Goal: Task Accomplishment & Management: Use online tool/utility

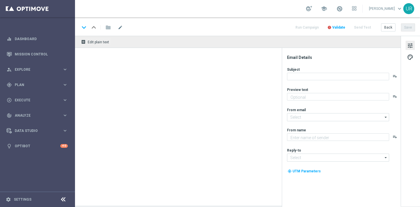
type textarea "Schnapp dir 252 Gewinnchancen GRATIS."
type textarea "Lottoland"
type input "[EMAIL_ADDRESS][DOMAIN_NAME]"
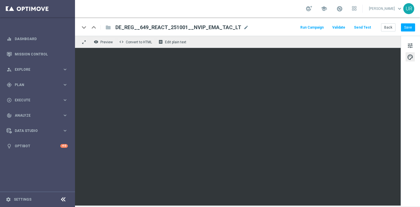
click at [362, 26] on button "Send Test" at bounding box center [362, 28] width 19 height 8
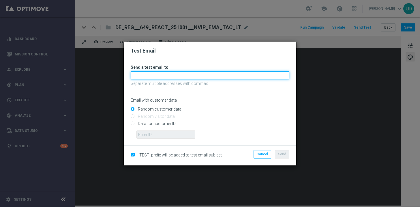
click at [148, 76] on input "text" at bounding box center [210, 75] width 159 height 8
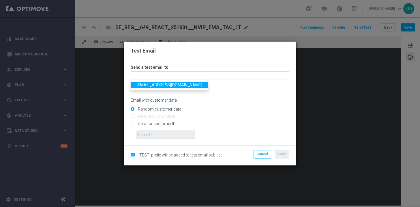
click at [147, 85] on span "[EMAIL_ADDRESS][DOMAIN_NAME]" at bounding box center [170, 85] width 66 height 5
type input "[EMAIL_ADDRESS][DOMAIN_NAME]"
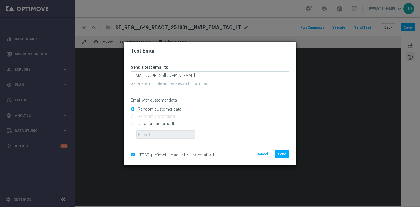
click at [133, 122] on input "Data for customer ID:" at bounding box center [210, 126] width 159 height 8
radio input "true"
click at [146, 132] on input "text" at bounding box center [165, 134] width 59 height 8
paste input "222634736"
type input "222634736"
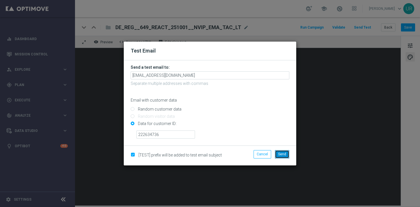
click at [280, 153] on span "Send" at bounding box center [282, 154] width 8 height 4
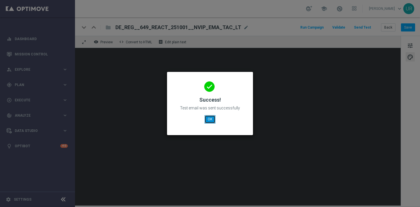
click at [210, 121] on button "OK" at bounding box center [210, 119] width 11 height 8
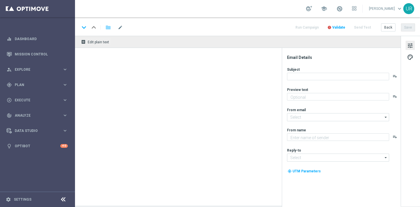
type textarea "Schnapp dir 252 Gewinnchancen GRATIS."
type textarea "Lottoland"
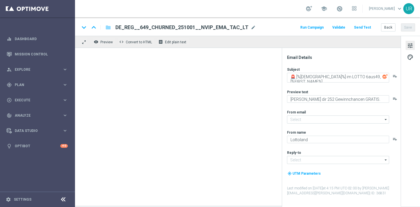
type input "[EMAIL_ADDRESS][DOMAIN_NAME]"
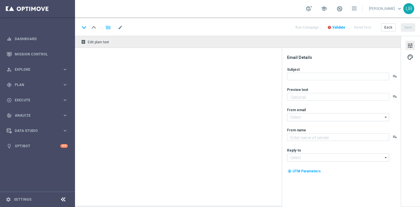
type textarea "Schnapp dir 252 Gewinnchancen GRATIS."
type input "[EMAIL_ADDRESS][DOMAIN_NAME]"
type textarea "Lottoland"
type input "[EMAIL_ADDRESS][DOMAIN_NAME]"
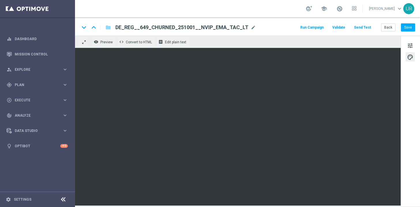
click at [361, 29] on button "Send Test" at bounding box center [362, 28] width 19 height 8
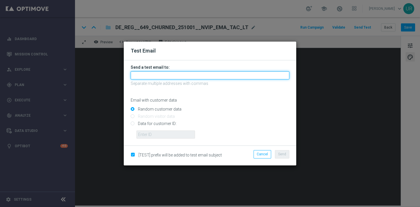
click at [202, 77] on input "text" at bounding box center [210, 75] width 159 height 8
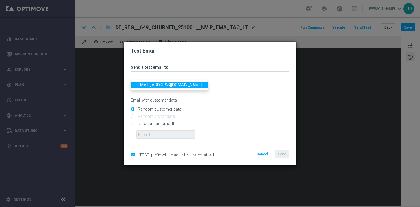
click at [152, 87] on span "[EMAIL_ADDRESS][DOMAIN_NAME]" at bounding box center [170, 85] width 66 height 5
type input "[EMAIL_ADDRESS][DOMAIN_NAME]"
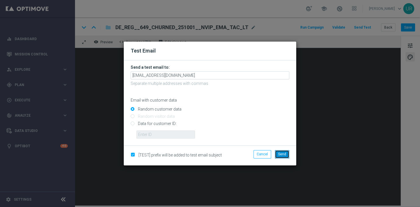
click at [283, 155] on span "Send" at bounding box center [282, 154] width 8 height 4
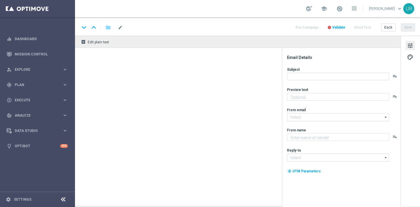
type textarea "Dein Rabatt auf's LOTTO 6 aus 45."
type textarea "Lottoland"
type input "[EMAIL_ADDRESS][DOMAIN_NAME]"
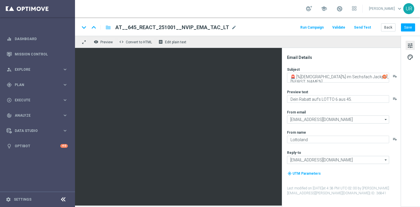
click at [366, 25] on button "Send Test" at bounding box center [362, 28] width 19 height 8
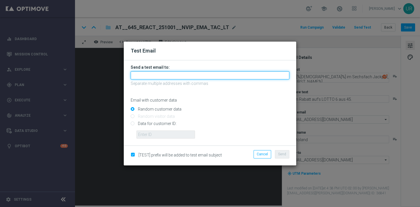
click at [194, 76] on input "text" at bounding box center [210, 75] width 159 height 8
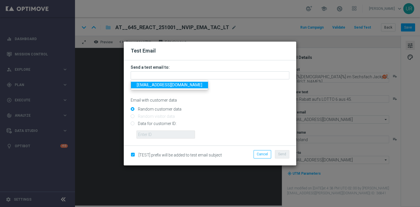
click at [152, 86] on span "[EMAIL_ADDRESS][DOMAIN_NAME]" at bounding box center [170, 85] width 66 height 5
type input "[EMAIL_ADDRESS][DOMAIN_NAME]"
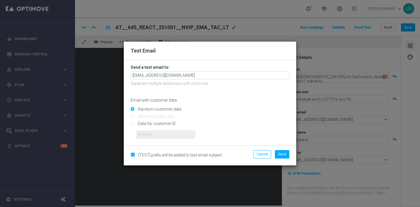
click at [133, 124] on input "Data for customer ID:" at bounding box center [210, 126] width 159 height 8
radio input "true"
click at [150, 135] on input "text" at bounding box center [165, 134] width 59 height 8
paste input "222645200"
type input "222645200"
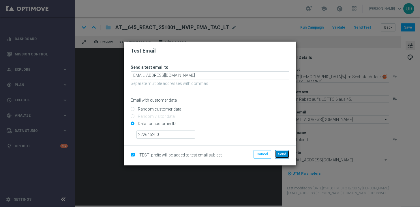
click at [281, 154] on span "Send" at bounding box center [282, 154] width 8 height 4
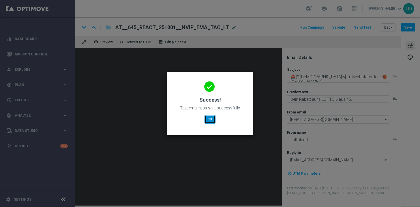
click at [210, 121] on button "OK" at bounding box center [210, 119] width 11 height 8
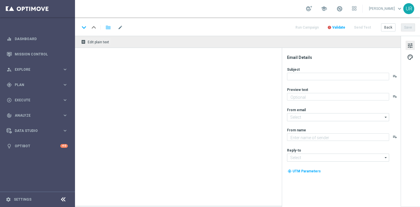
type textarea "30% Rabatt auf's LOTTO 6 aus 45."
type textarea "Lottoland"
type input "[EMAIL_ADDRESS][DOMAIN_NAME]"
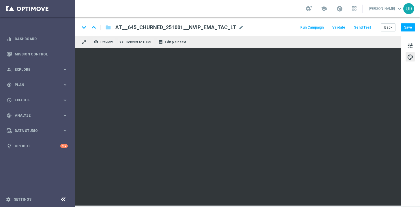
click at [364, 26] on button "Send Test" at bounding box center [362, 28] width 19 height 8
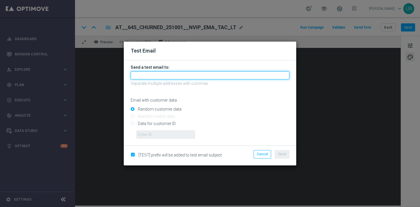
click at [200, 74] on input "text" at bounding box center [210, 75] width 159 height 8
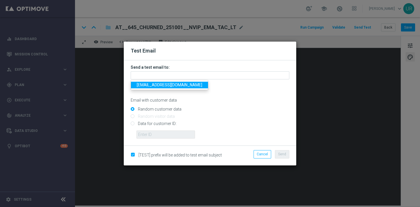
click at [144, 85] on span "[EMAIL_ADDRESS][DOMAIN_NAME]" at bounding box center [170, 85] width 66 height 5
type input "[EMAIL_ADDRESS][DOMAIN_NAME]"
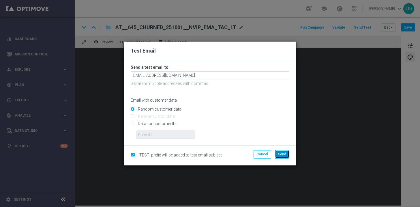
click at [278, 153] on button "Send" at bounding box center [282, 154] width 14 height 8
